Goal: Task Accomplishment & Management: Manage account settings

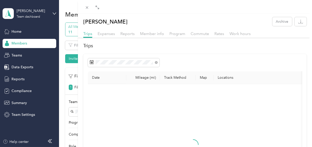
click at [69, 65] on div "[PERSON_NAME] Archive Trips Expenses Reports Member info Program Commute Rates …" at bounding box center [156, 73] width 312 height 147
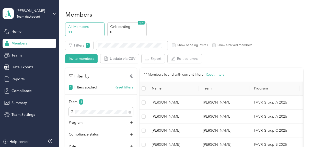
click at [53, 11] on div "[PERSON_NAME] Team dashboard" at bounding box center [30, 14] width 54 height 18
click at [45, 3] on div "[PERSON_NAME] Team dashboard Home Members Teams Data Exports Reports Compliance…" at bounding box center [30, 59] width 54 height 119
click at [19, 116] on span "Team Settings" at bounding box center [22, 114] width 23 height 5
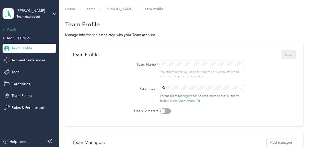
click at [14, 28] on div "Back" at bounding box center [28, 30] width 51 height 6
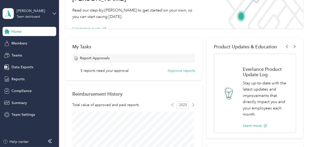
scroll to position [51, 0]
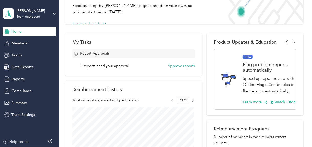
click at [117, 66] on span "5 reports need your approval" at bounding box center [104, 65] width 48 height 5
click at [173, 66] on button "Approve reports" at bounding box center [181, 65] width 27 height 5
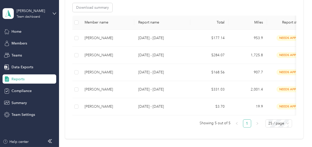
scroll to position [101, 0]
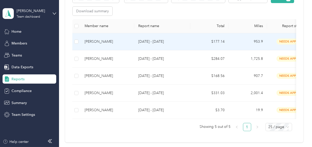
click at [100, 41] on div "[PERSON_NAME]" at bounding box center [107, 42] width 45 height 6
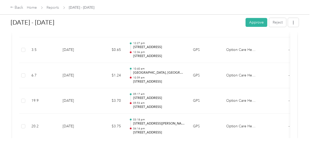
scroll to position [1660, 0]
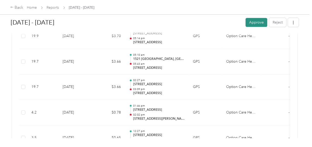
click at [248, 22] on button "Approve" at bounding box center [256, 22] width 22 height 9
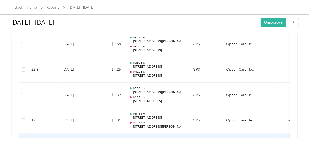
scroll to position [1507, 0]
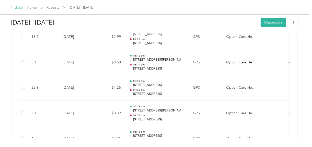
click at [17, 8] on div "Back" at bounding box center [16, 8] width 13 height 6
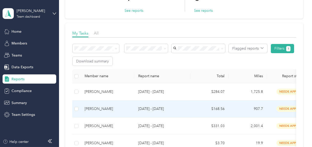
scroll to position [102, 0]
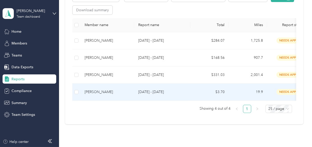
click at [95, 91] on div "[PERSON_NAME]" at bounding box center [107, 92] width 45 height 6
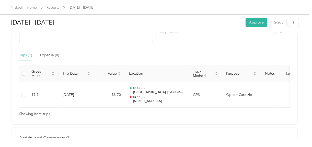
scroll to position [128, 0]
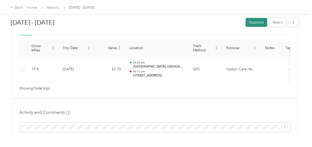
click at [257, 20] on button "Approve" at bounding box center [256, 22] width 22 height 9
click at [18, 9] on div "Back" at bounding box center [16, 8] width 13 height 6
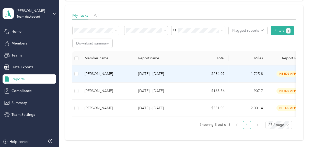
scroll to position [77, 0]
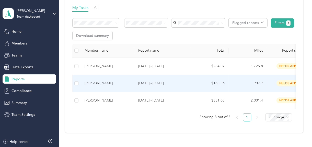
click at [96, 82] on div "[PERSON_NAME]" at bounding box center [107, 83] width 45 height 6
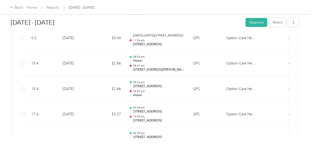
scroll to position [1098, 0]
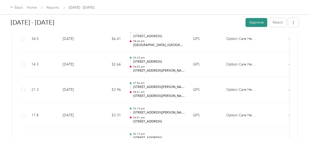
click at [257, 24] on button "Approve" at bounding box center [256, 22] width 22 height 9
click at [19, 6] on div "Back" at bounding box center [16, 8] width 13 height 6
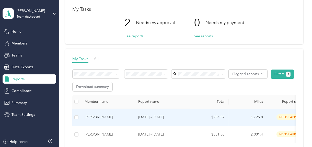
scroll to position [51, 0]
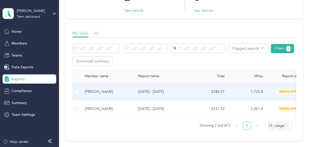
click at [100, 90] on div "[PERSON_NAME]" at bounding box center [107, 92] width 45 height 6
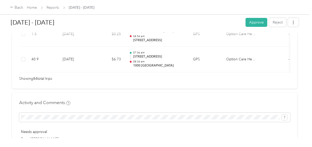
scroll to position [2247, 0]
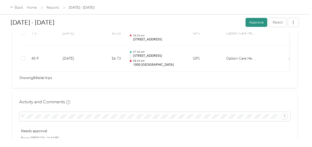
click at [251, 24] on button "Approve" at bounding box center [256, 22] width 22 height 9
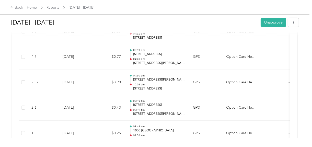
scroll to position [2145, 0]
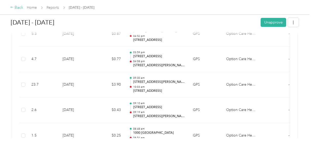
click at [17, 9] on div "Back" at bounding box center [16, 8] width 13 height 6
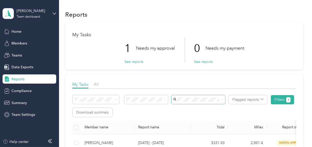
scroll to position [26, 0]
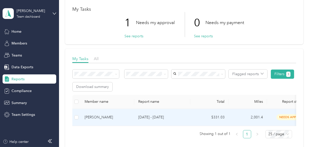
click at [101, 118] on div "[PERSON_NAME]" at bounding box center [107, 117] width 45 height 6
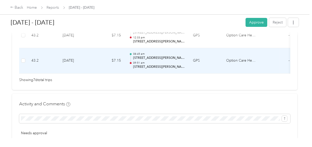
scroll to position [2043, 0]
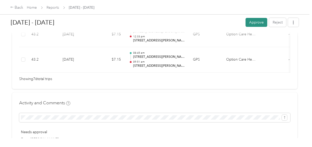
click at [252, 24] on button "Approve" at bounding box center [256, 22] width 22 height 9
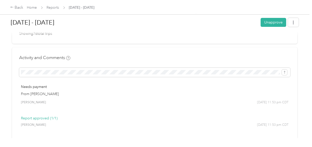
scroll to position [2120, 0]
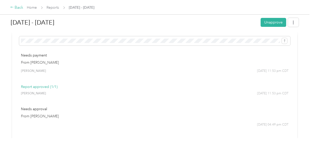
click at [20, 8] on div "Back" at bounding box center [16, 8] width 13 height 6
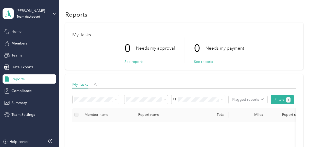
click at [14, 30] on span "Home" at bounding box center [16, 31] width 10 height 5
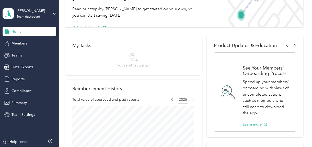
scroll to position [51, 0]
